Goal: Task Accomplishment & Management: Manage account settings

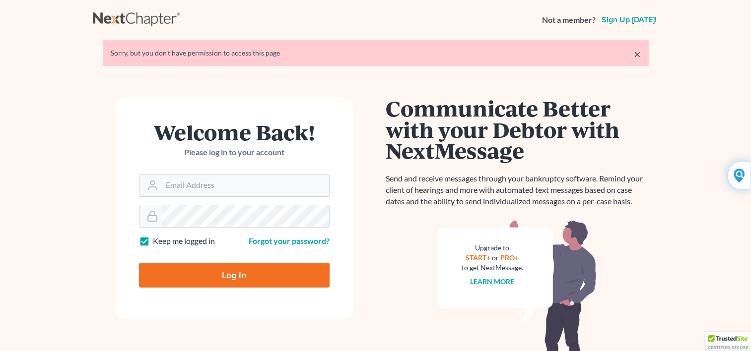
type input "Yehudaett1"
click at [236, 278] on input "Log In" at bounding box center [234, 275] width 191 height 25
type input "Thinking..."
type input "Yehudaett1"
click at [257, 243] on link "Forgot your password?" at bounding box center [289, 240] width 81 height 9
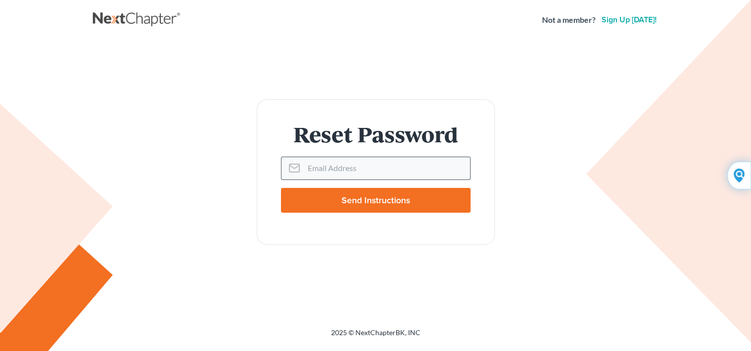
click at [314, 170] on input "Email Address" at bounding box center [387, 168] width 166 height 22
type input "vokma@aol.com"
click at [333, 204] on input "Send Instructions" at bounding box center [376, 200] width 190 height 25
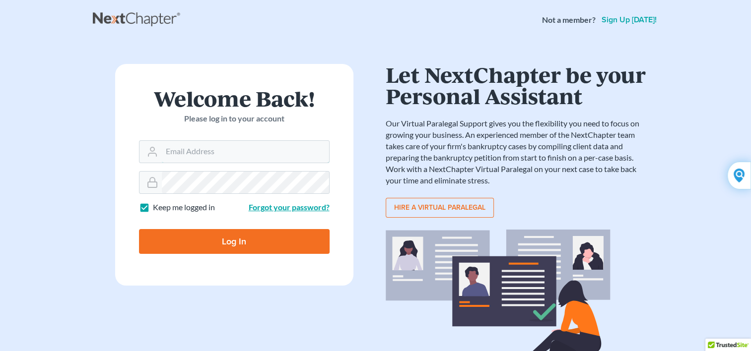
type input "Yehudaett1"
click at [297, 210] on link "Forgot your password?" at bounding box center [289, 207] width 81 height 9
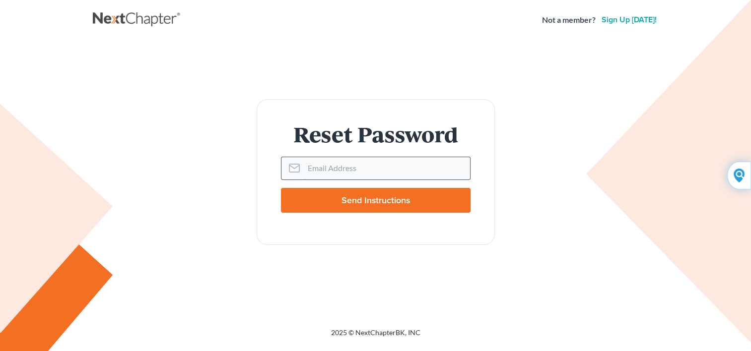
click at [310, 173] on input "Email Address" at bounding box center [387, 168] width 166 height 22
type input "vokma@aol.com"
click at [351, 201] on input "Send Instructions" at bounding box center [376, 200] width 190 height 25
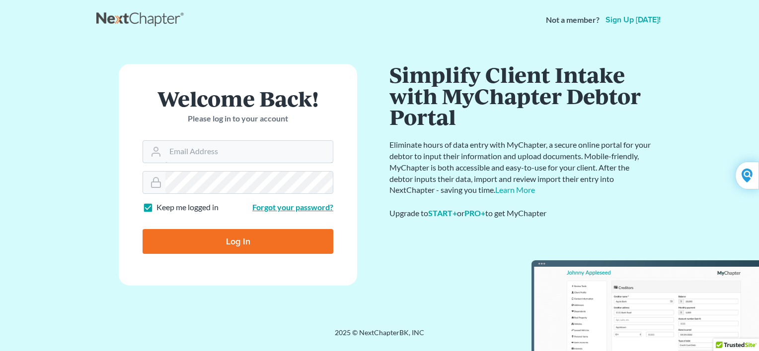
type input "Yehudaett1"
click at [317, 208] on link "Forgot your password?" at bounding box center [292, 207] width 81 height 9
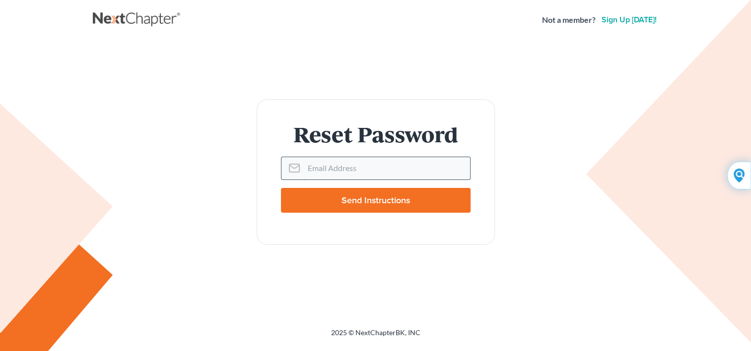
click at [316, 173] on input "Email Address" at bounding box center [387, 168] width 166 height 22
type input "[EMAIL_ADDRESS][DOMAIN_NAME]"
click at [359, 201] on input "Send Instructions" at bounding box center [376, 200] width 190 height 25
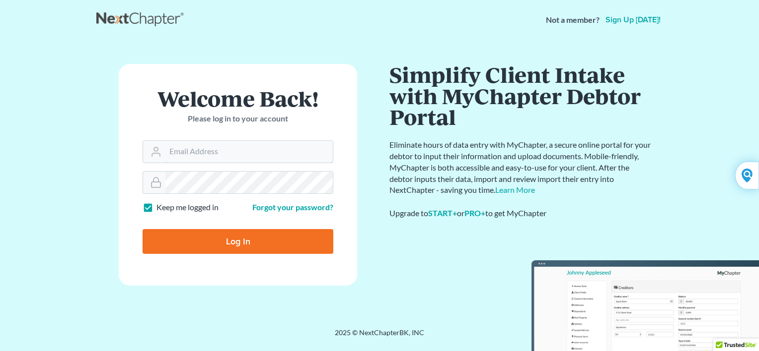
type input "Yehudaett1"
click at [300, 242] on input "Log In" at bounding box center [237, 241] width 191 height 25
type input "Thinking..."
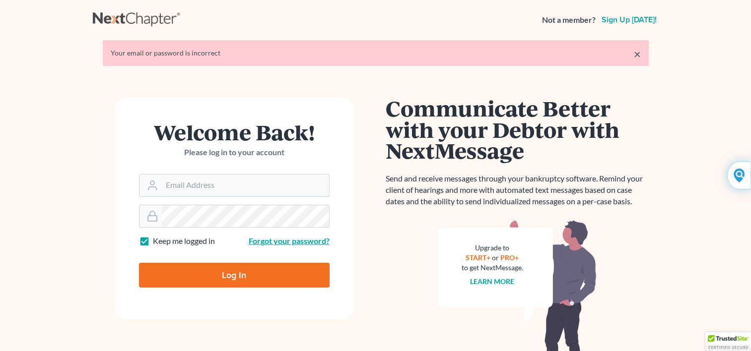
type input "Yehudaett1"
click at [298, 242] on link "Forgot your password?" at bounding box center [289, 240] width 81 height 9
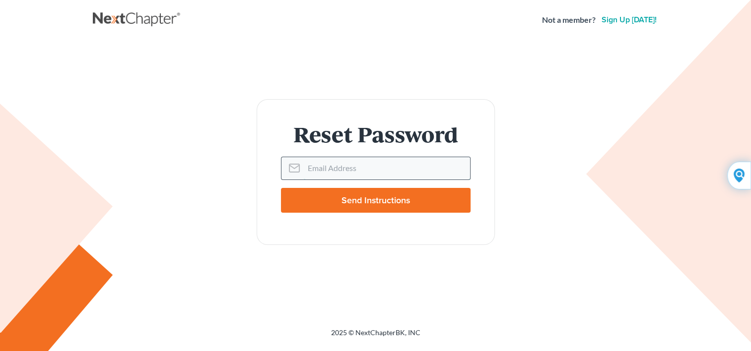
click at [317, 172] on input "Email Address" at bounding box center [387, 168] width 166 height 22
type input "vokma@aol.com"
click at [355, 202] on input "Send Instructions" at bounding box center [376, 200] width 190 height 25
